Goal: Navigation & Orientation: Find specific page/section

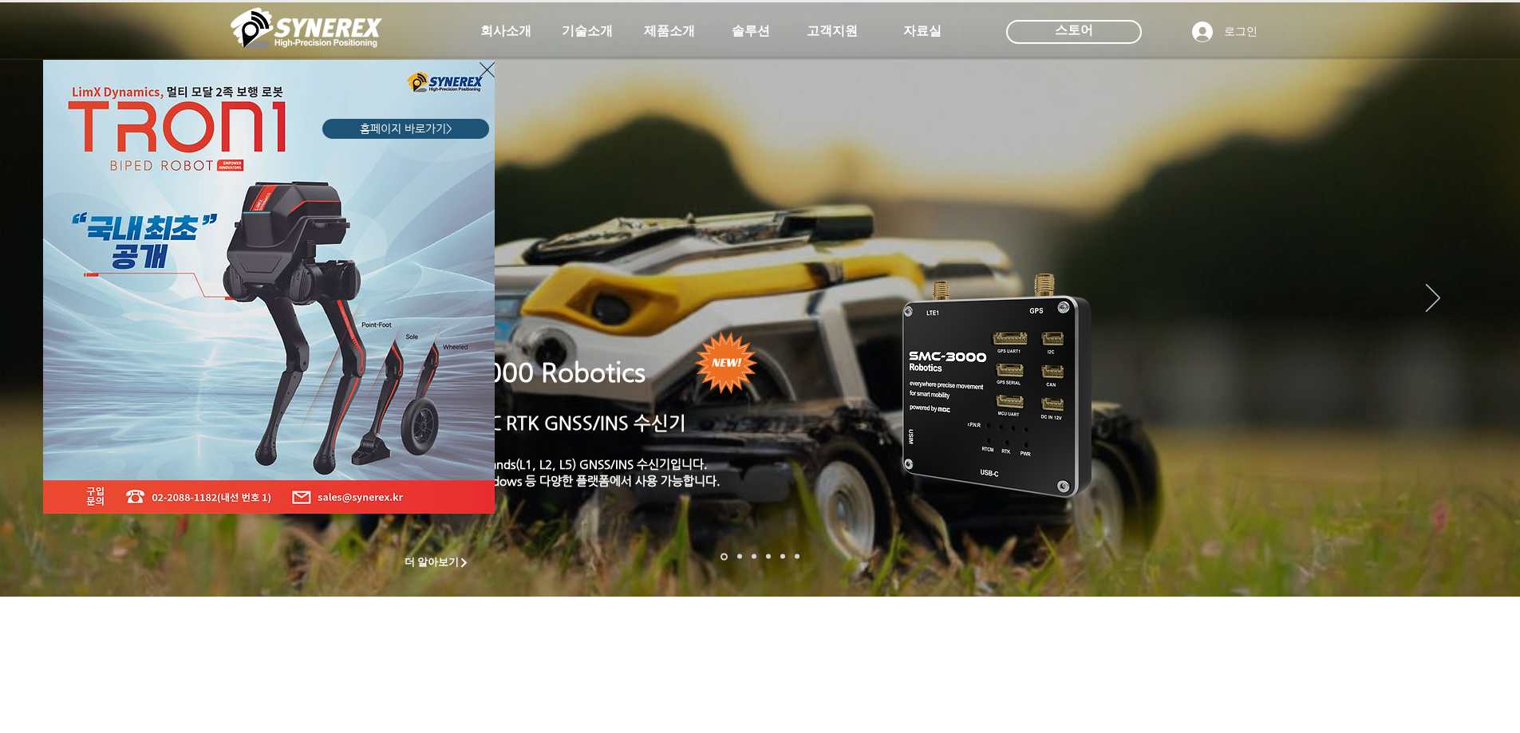
click at [481, 67] on icon "사이트로 돌아가기" at bounding box center [487, 70] width 15 height 20
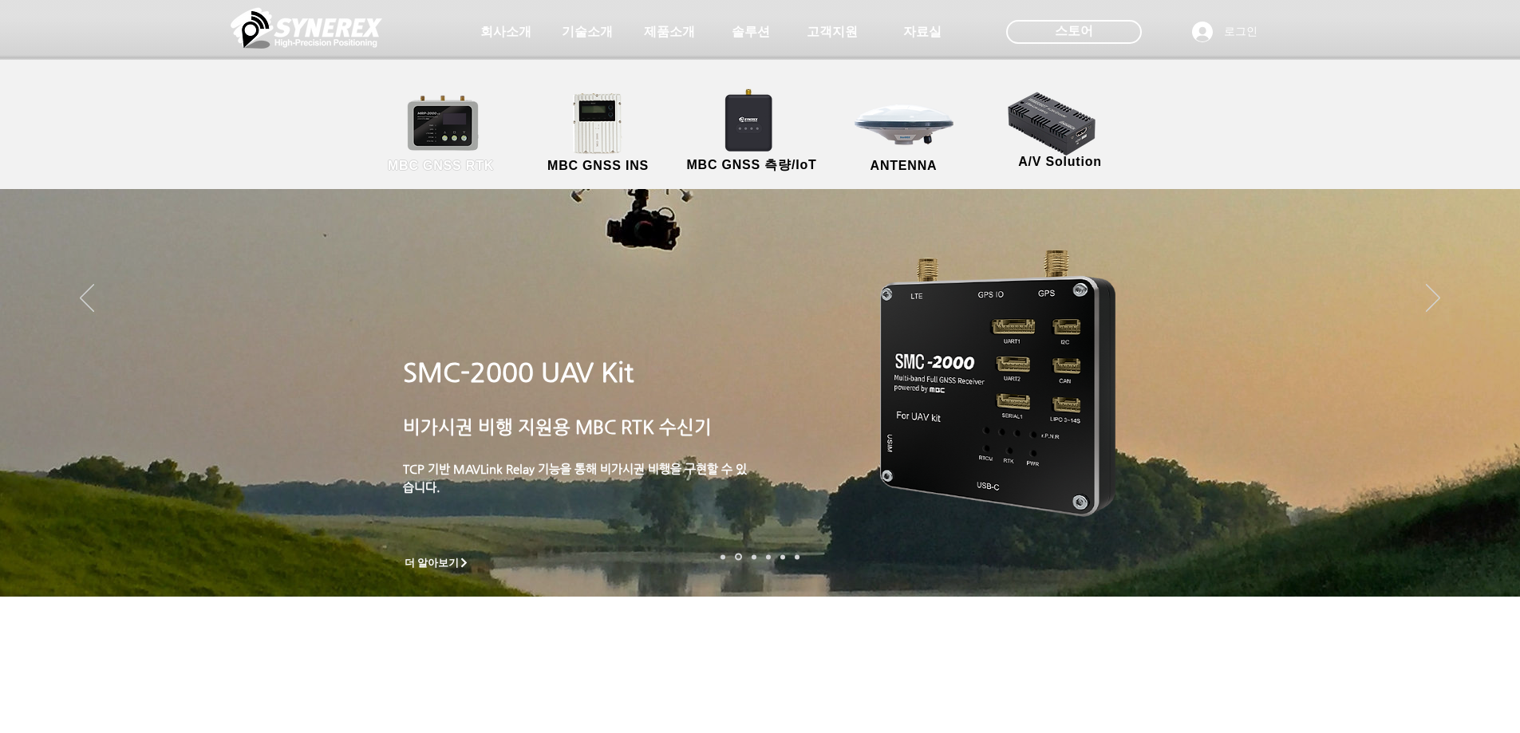
click at [464, 140] on link "MBC GNSS RTK" at bounding box center [441, 134] width 144 height 84
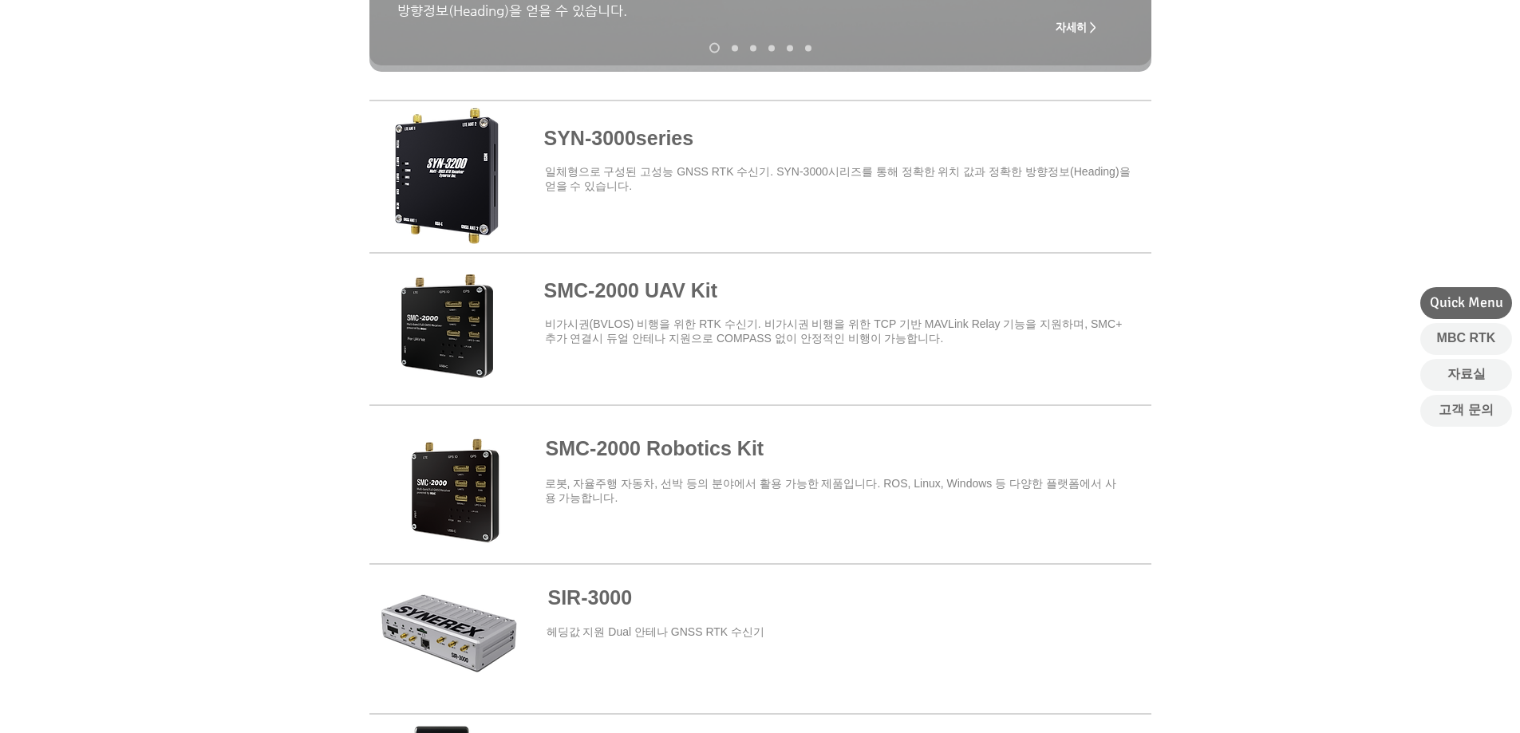
scroll to position [399, 0]
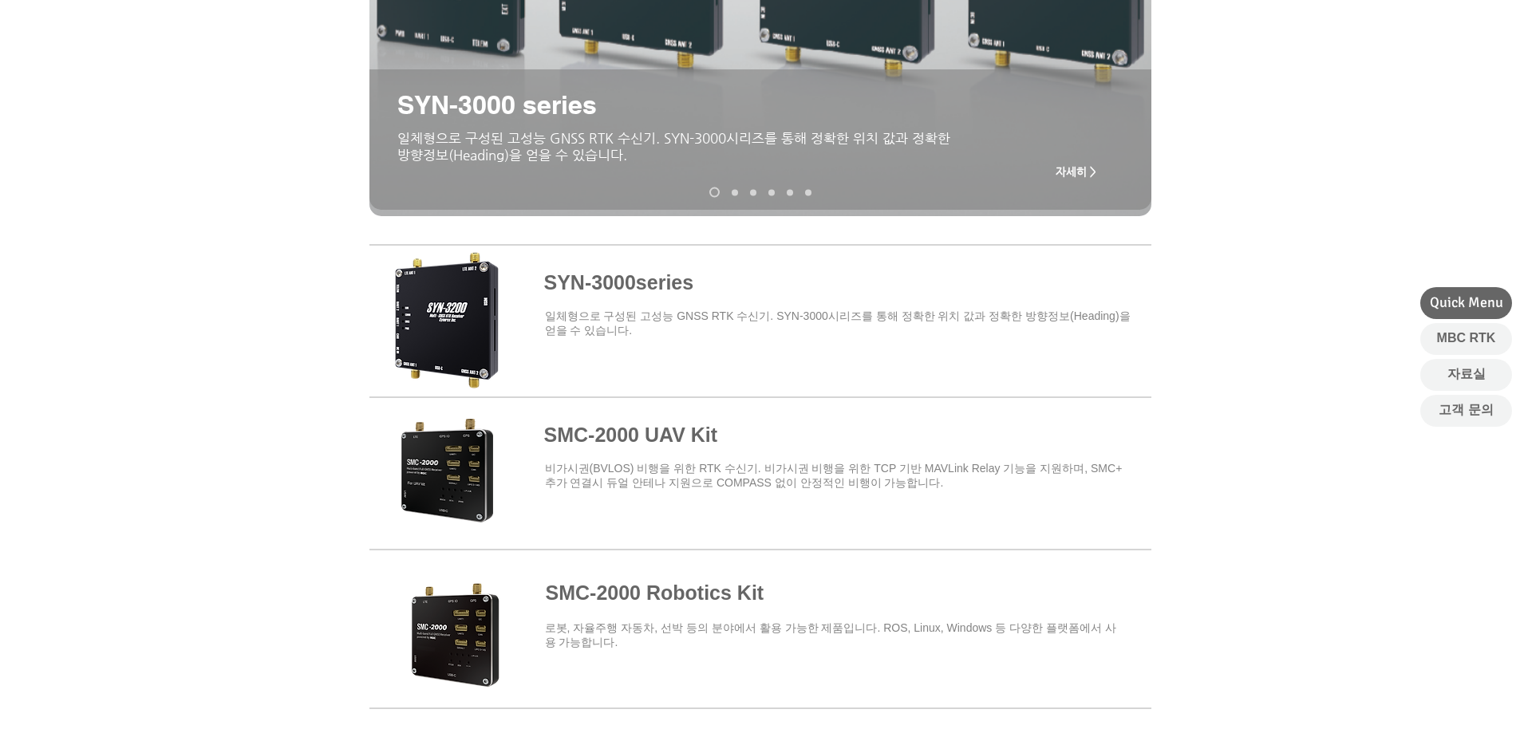
click at [669, 298] on span at bounding box center [760, 318] width 782 height 140
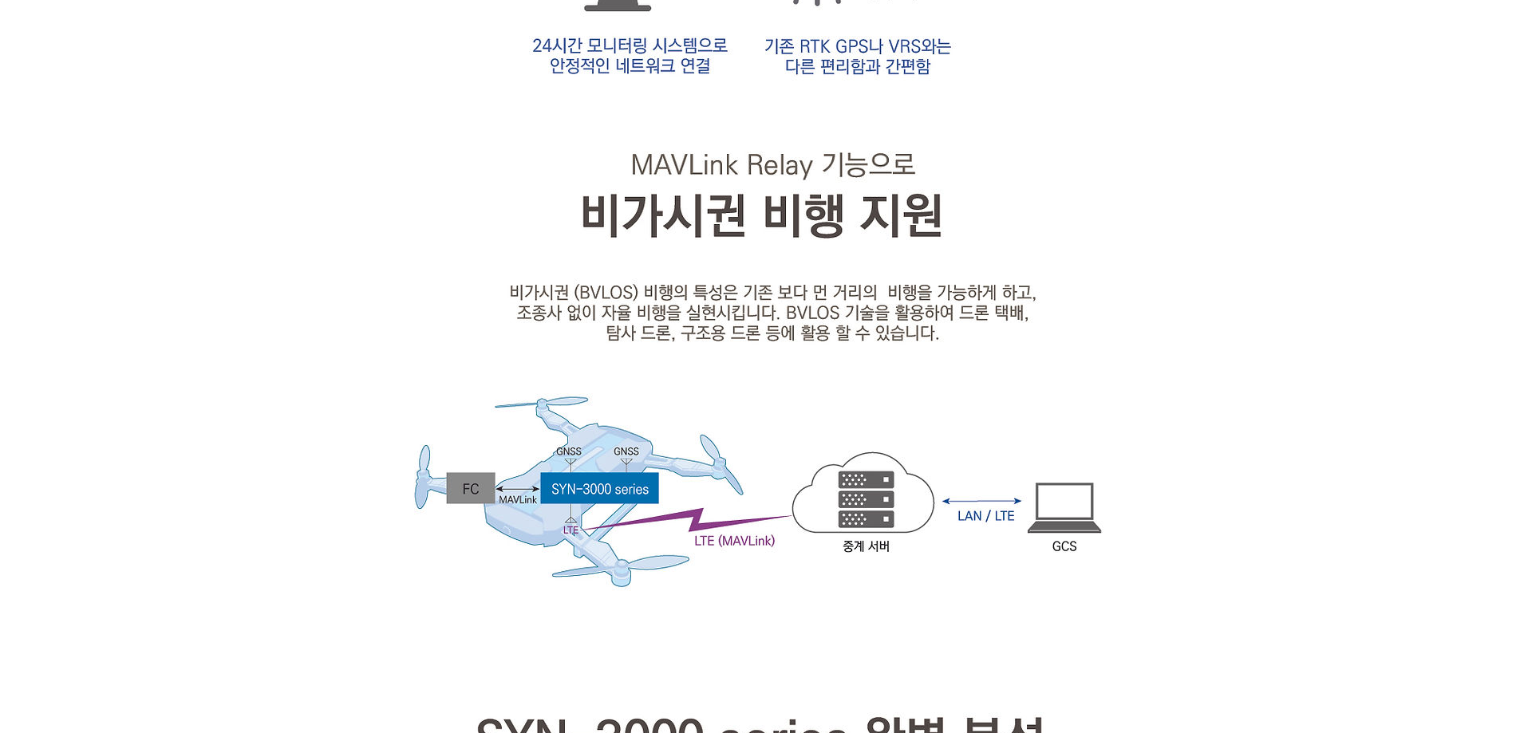
scroll to position [2154, 0]
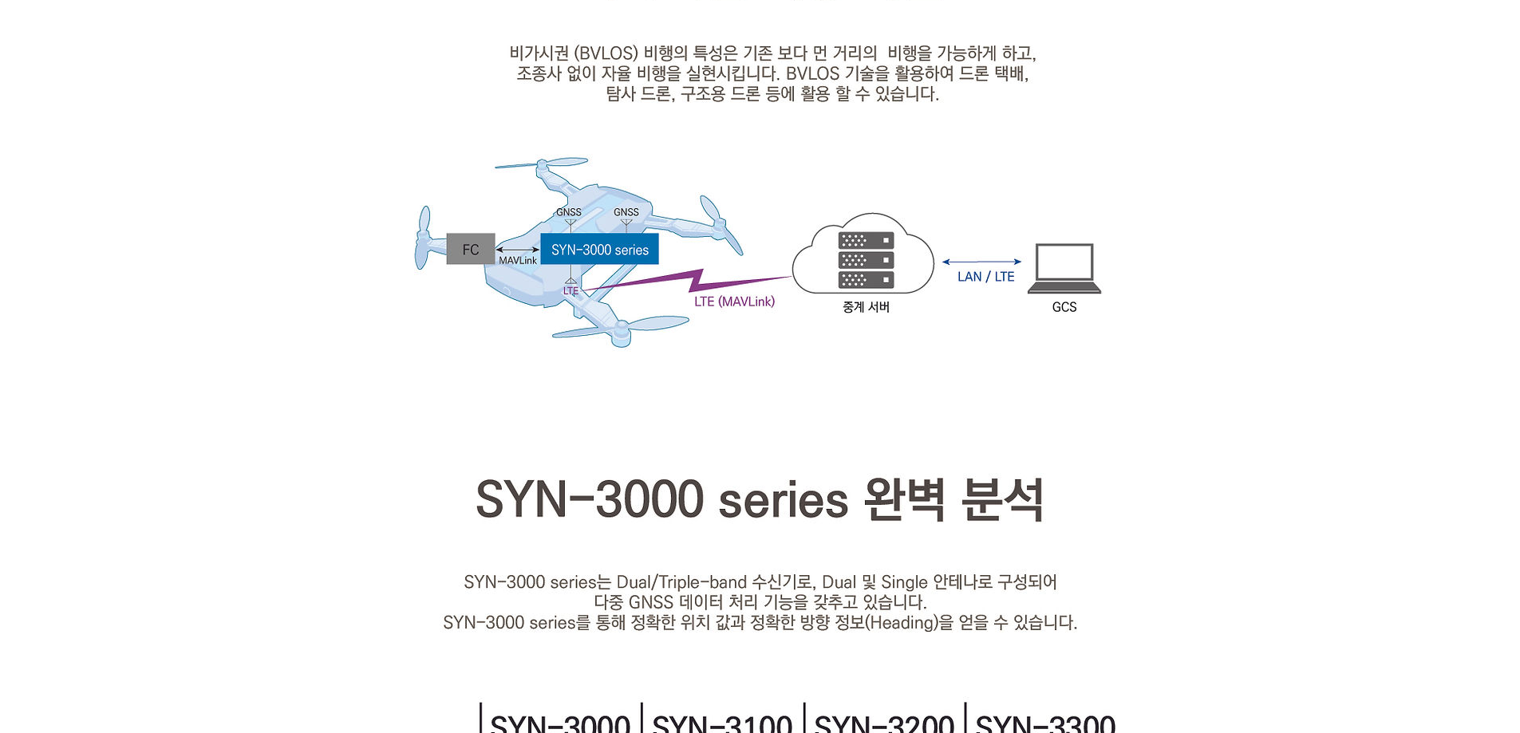
drag, startPoint x: 192, startPoint y: 407, endPoint x: 203, endPoint y: 401, distance: 11.8
click at [192, 407] on div at bounding box center [760, 524] width 1520 height 4413
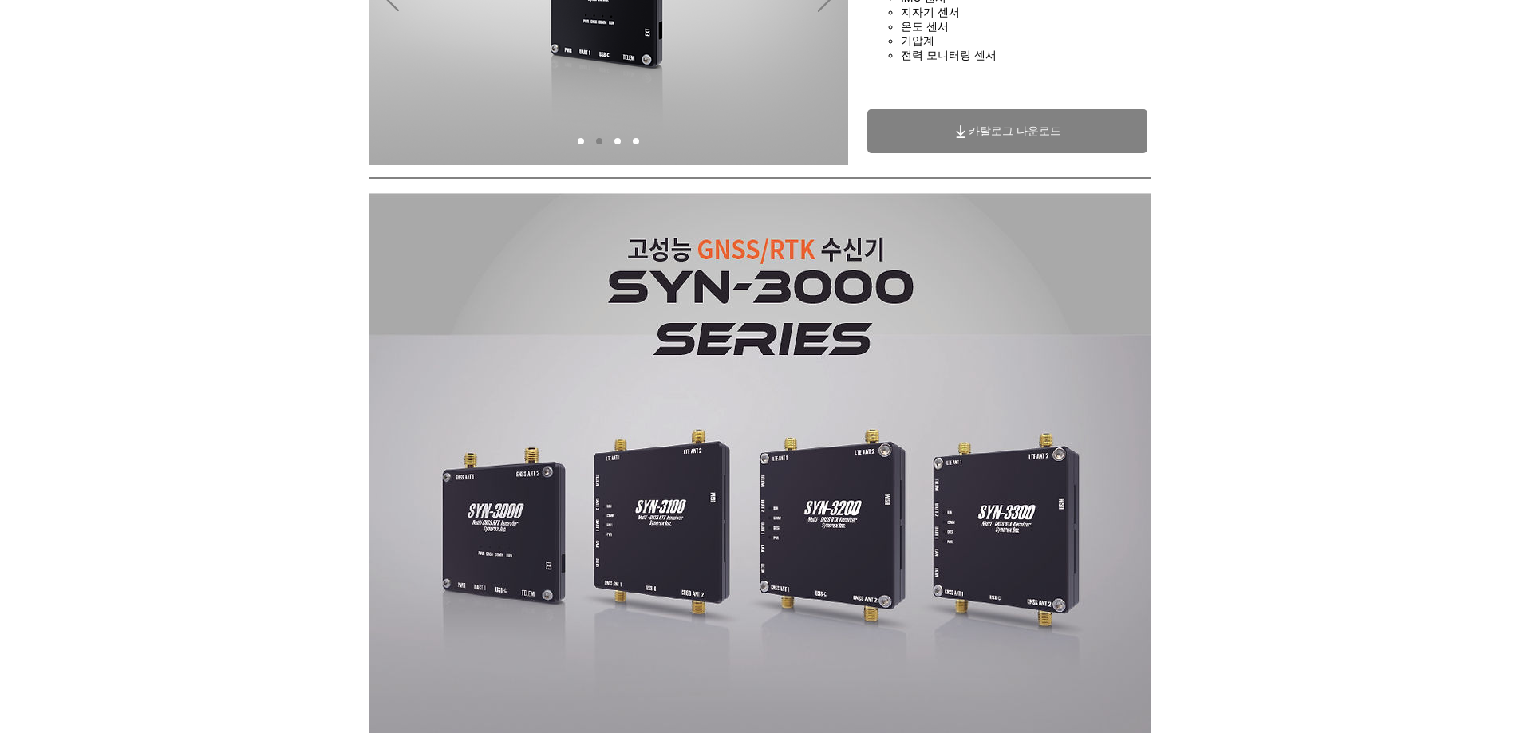
scroll to position [0, 0]
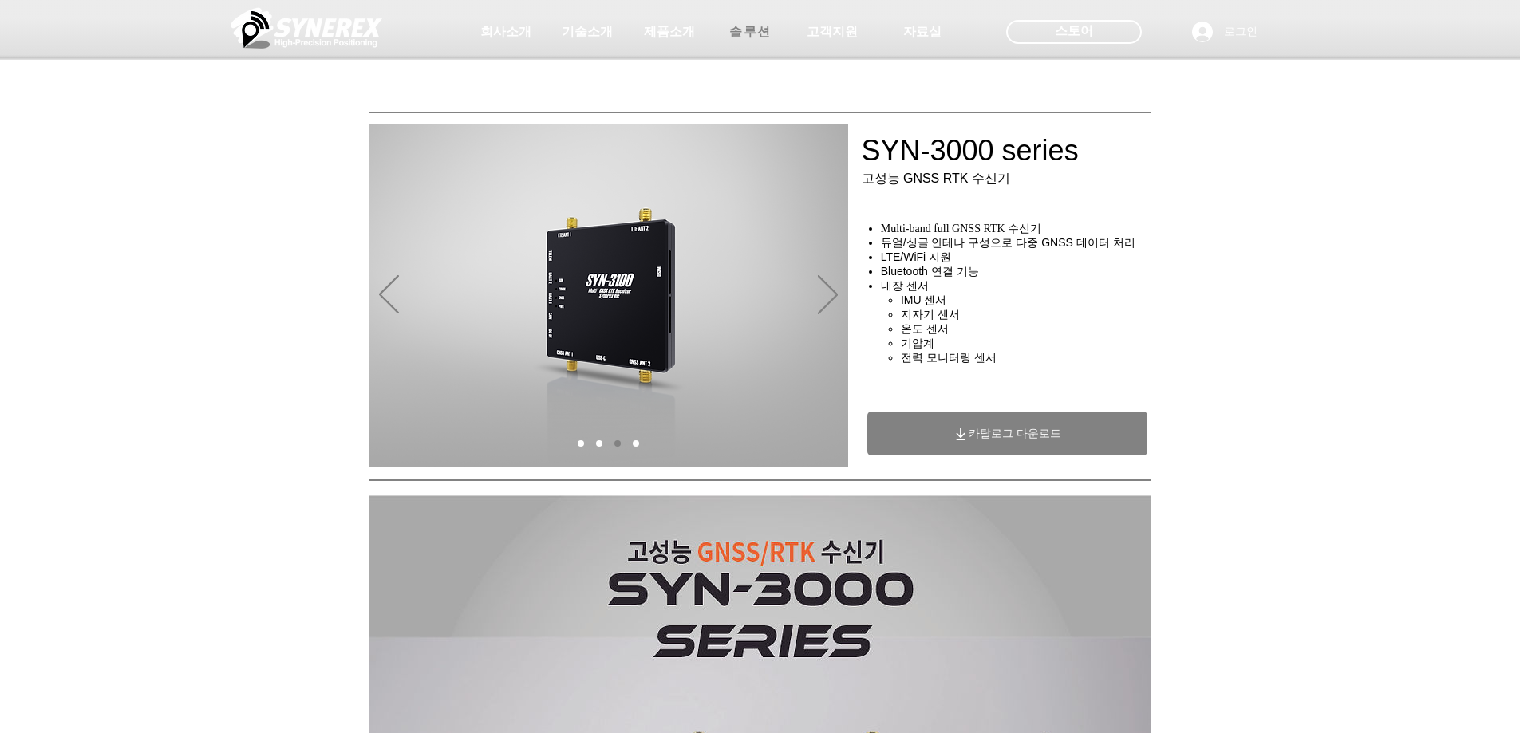
click at [760, 35] on span "솔루션" at bounding box center [750, 32] width 42 height 17
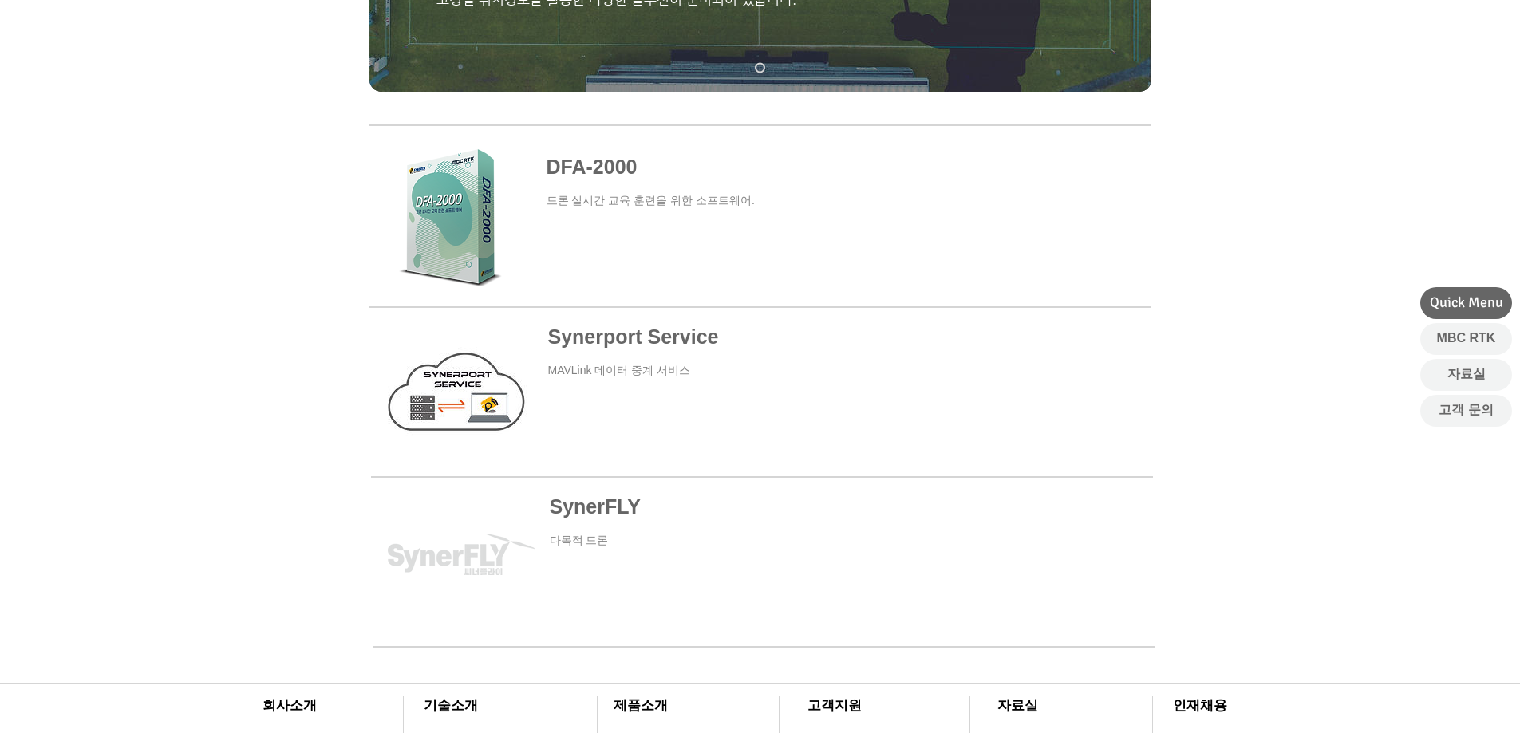
scroll to position [559, 0]
